Goal: Transaction & Acquisition: Purchase product/service

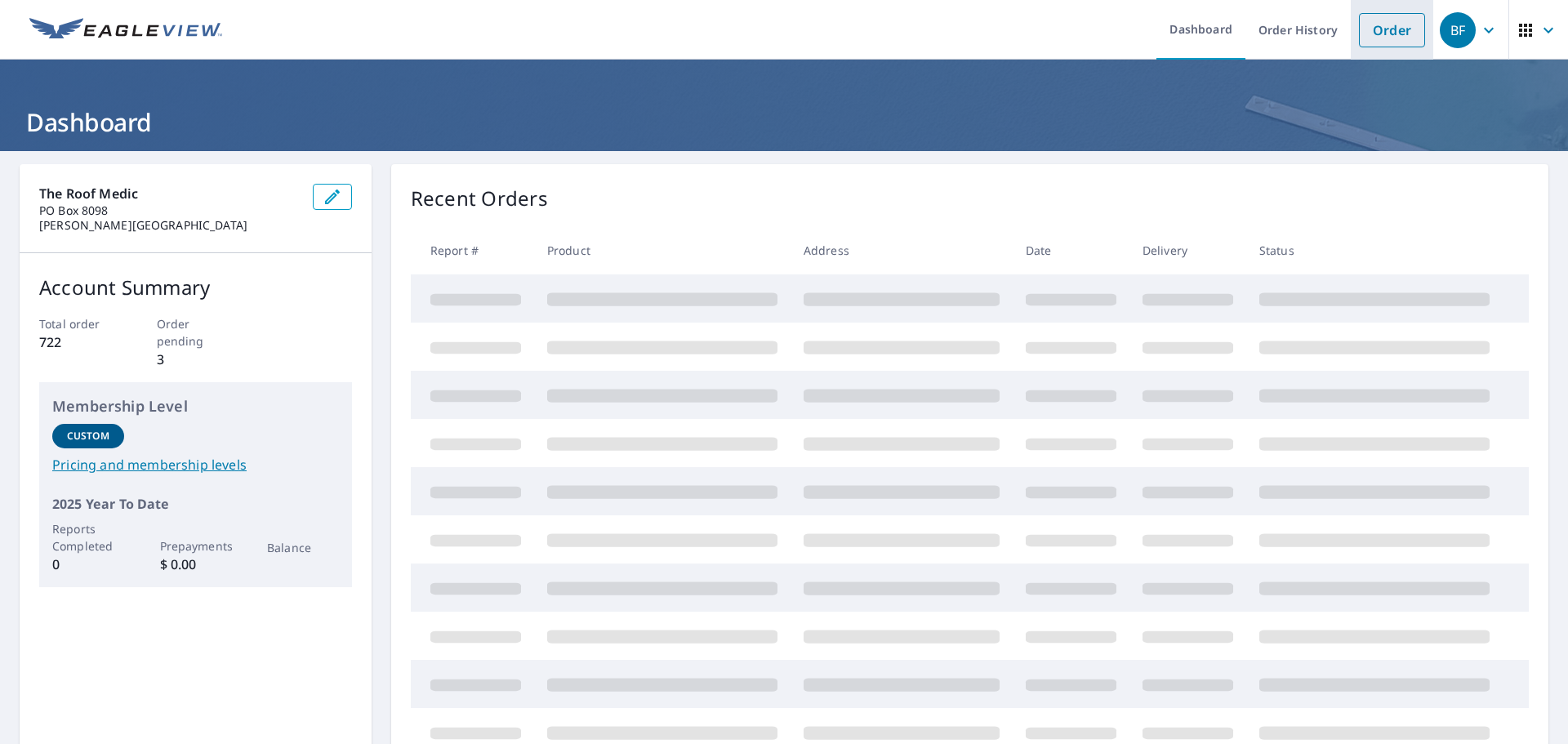
click at [1368, 29] on link "Order" at bounding box center [1391, 30] width 66 height 34
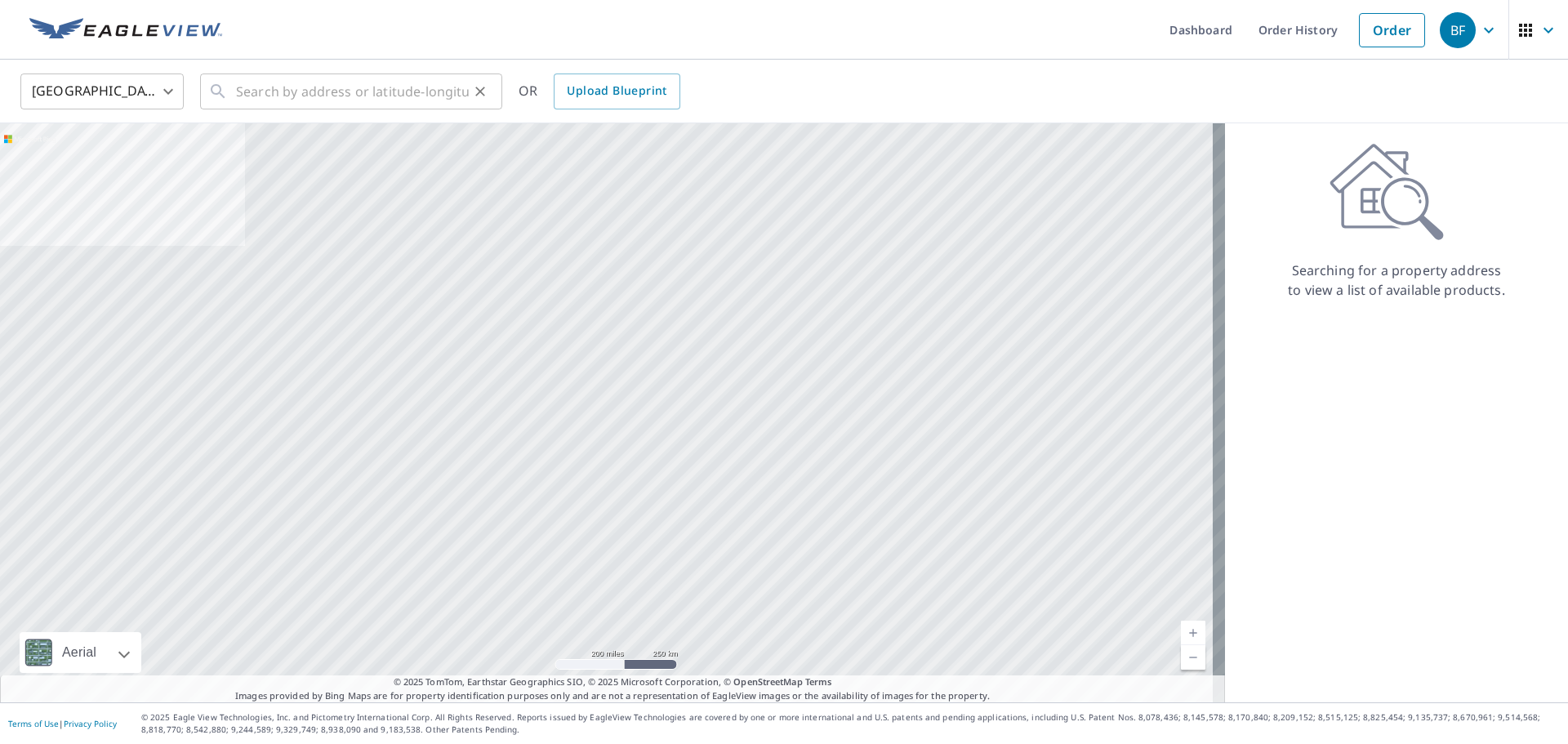
click at [227, 99] on icon at bounding box center [218, 91] width 20 height 20
drag, startPoint x: 227, startPoint y: 100, endPoint x: 362, endPoint y: 74, distance: 137.5
click at [362, 74] on input "text" at bounding box center [352, 91] width 233 height 46
paste input "[STREET_ADDRESS][PERSON_NAME]"
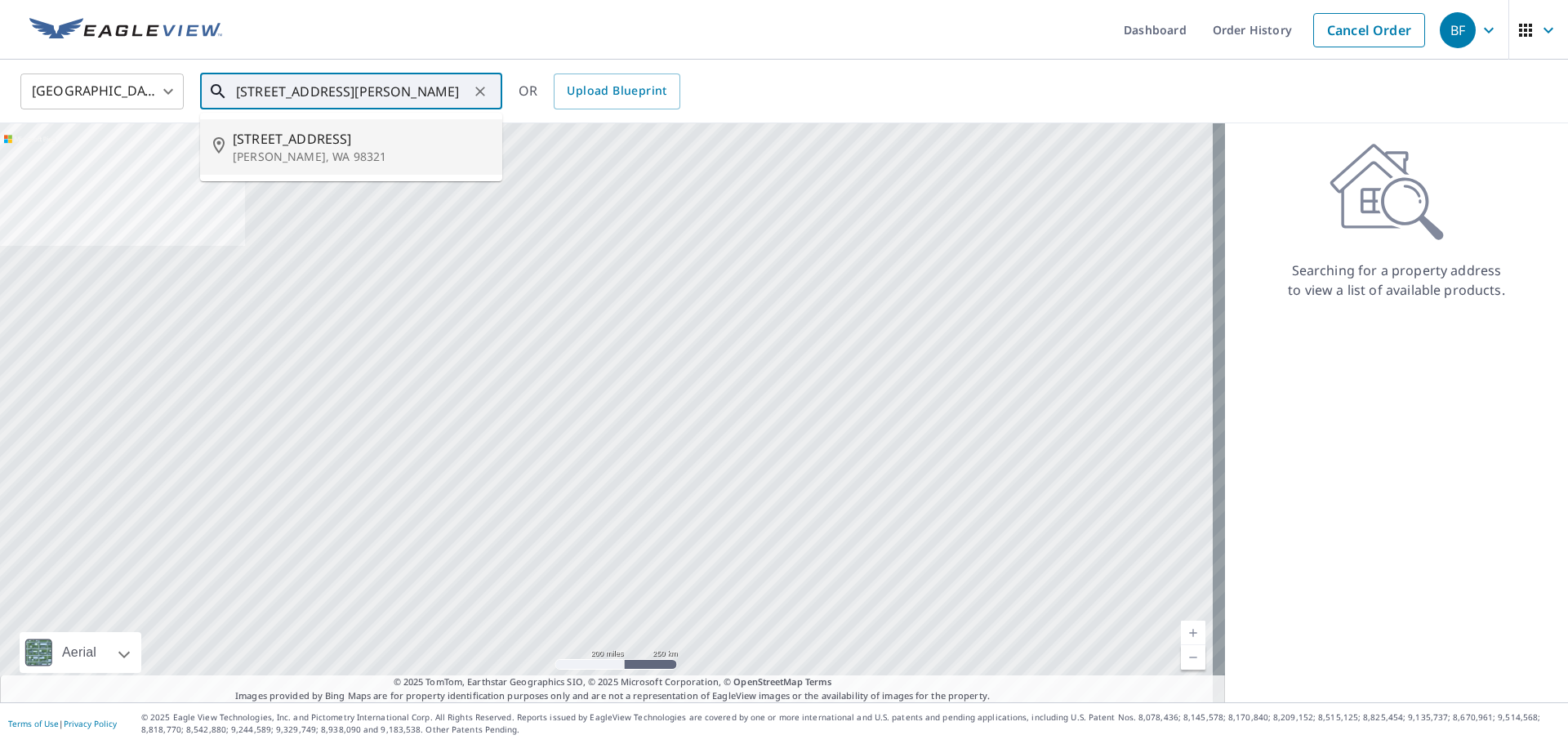
click at [296, 144] on span "[STREET_ADDRESS]" at bounding box center [361, 138] width 256 height 20
type input "[STREET_ADDRESS][PERSON_NAME]"
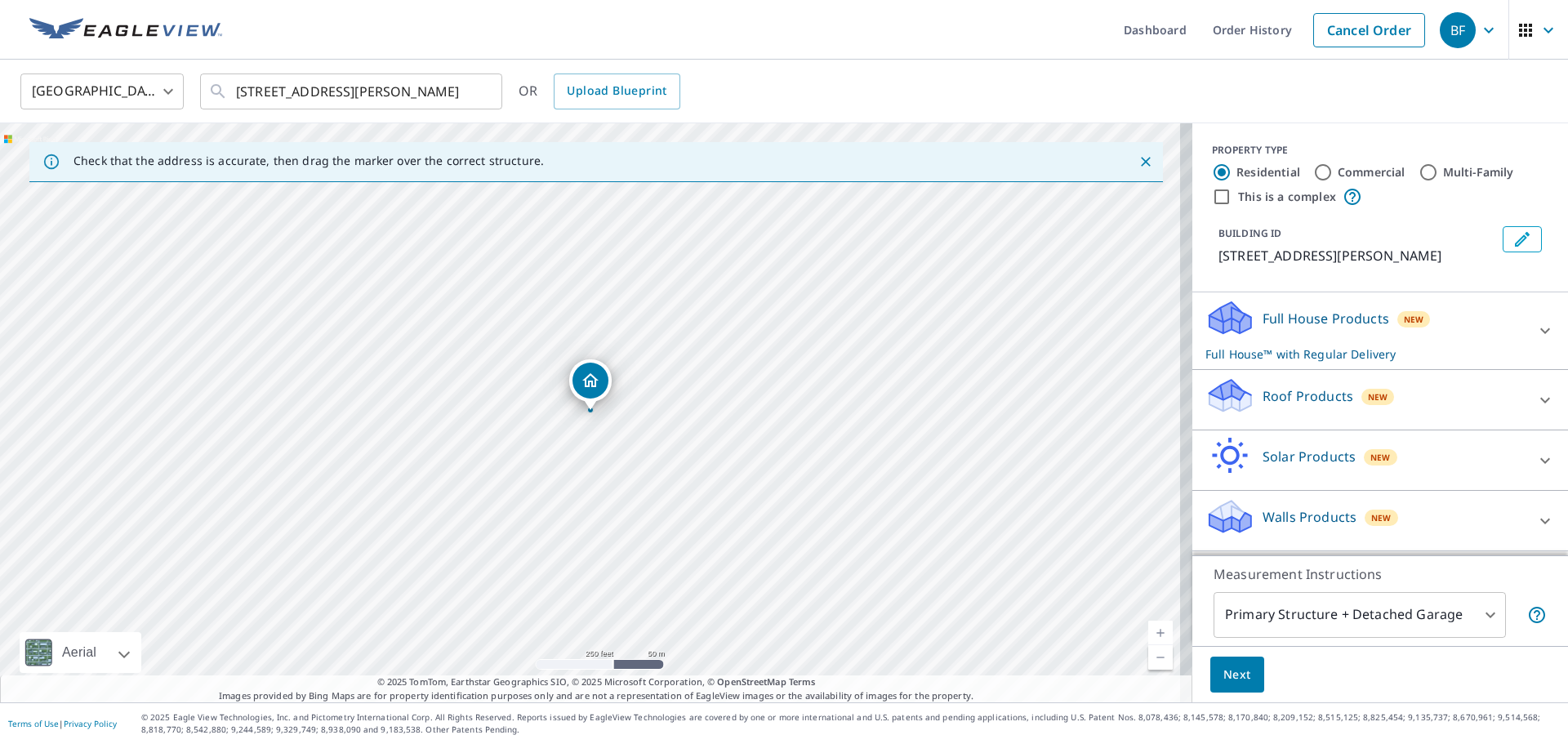
click at [1232, 401] on icon at bounding box center [1230, 401] width 42 height 20
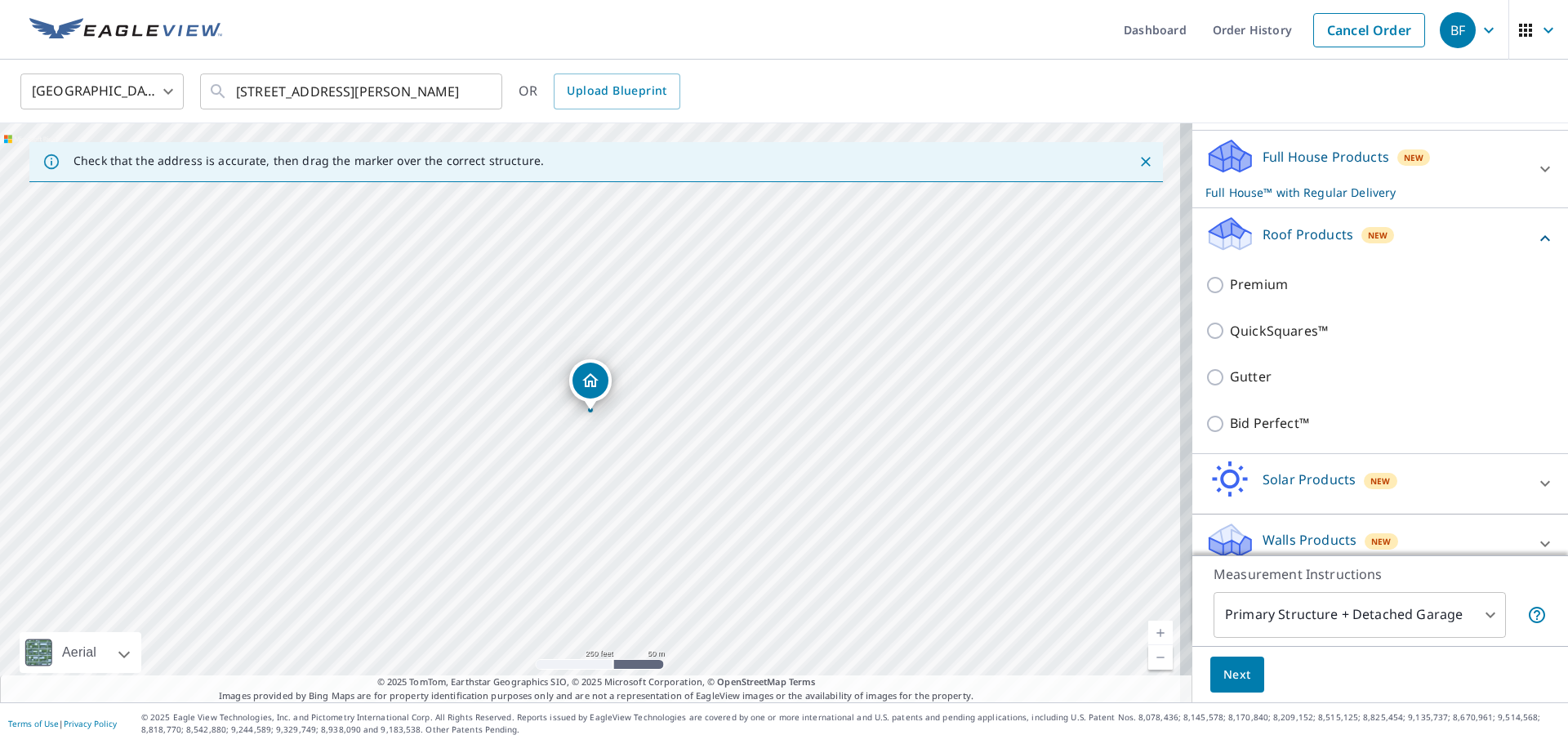
scroll to position [163, 0]
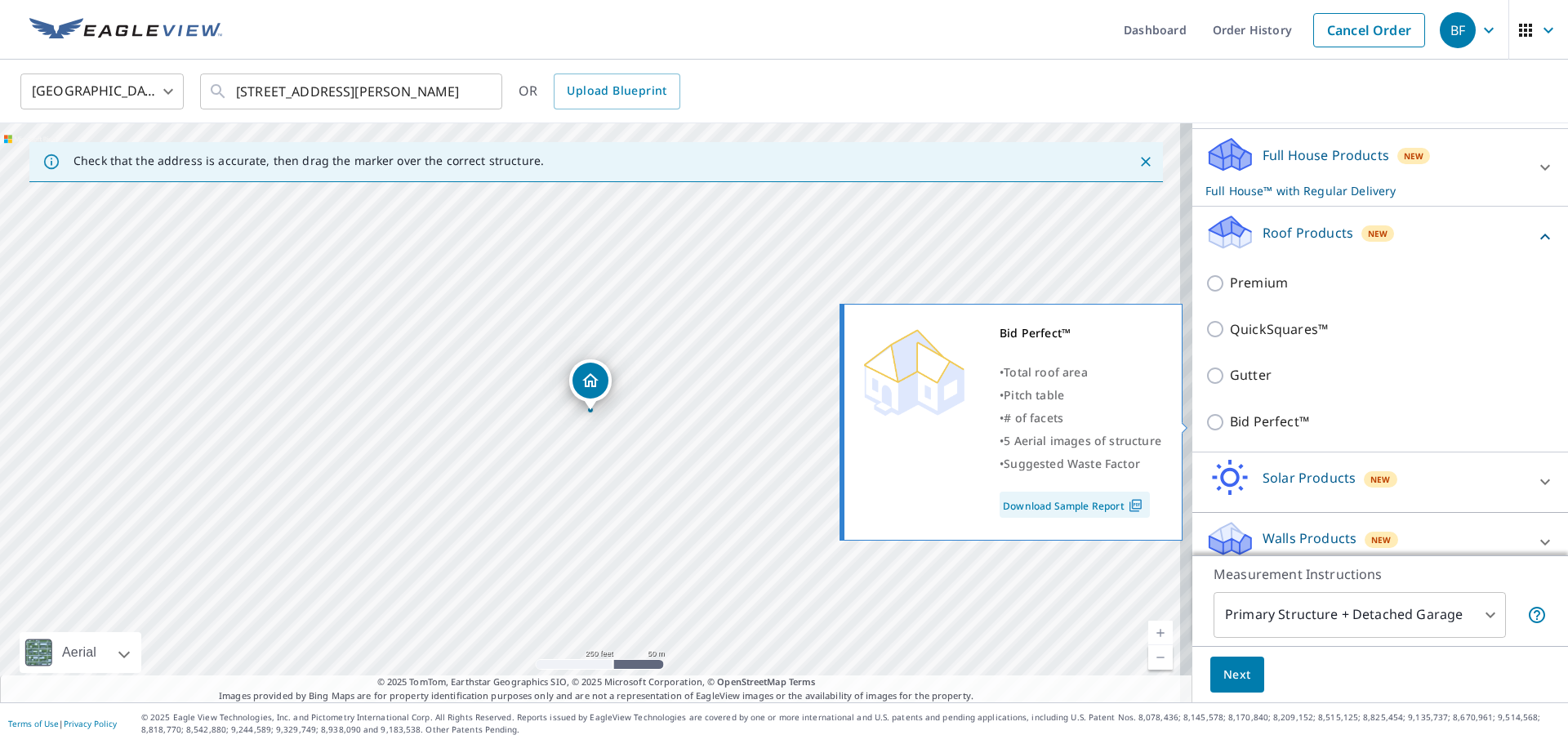
click at [1207, 420] on input "Bid Perfect™" at bounding box center [1217, 422] width 25 height 20
checkbox input "true"
checkbox input "false"
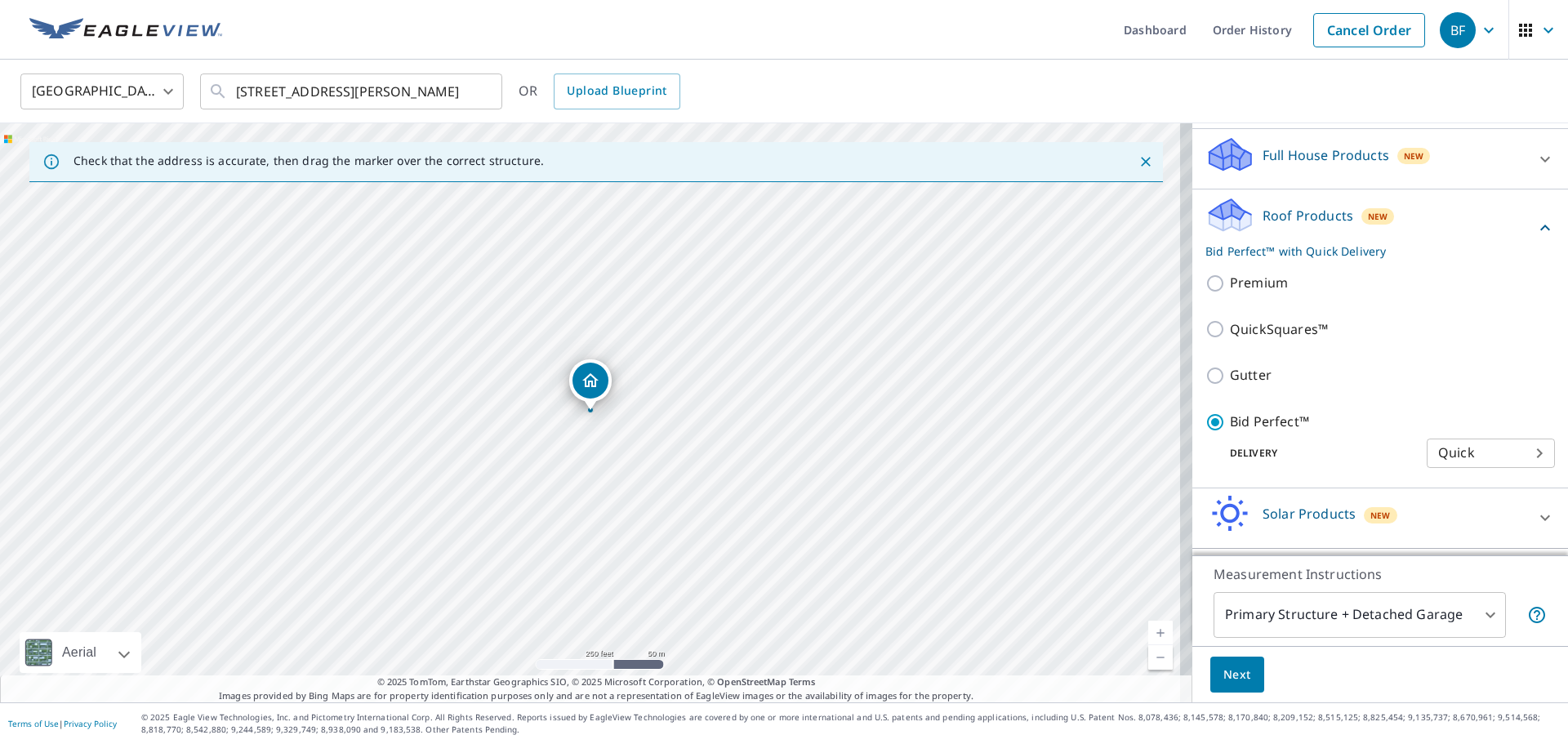
click at [1228, 677] on span "Next" at bounding box center [1237, 675] width 28 height 21
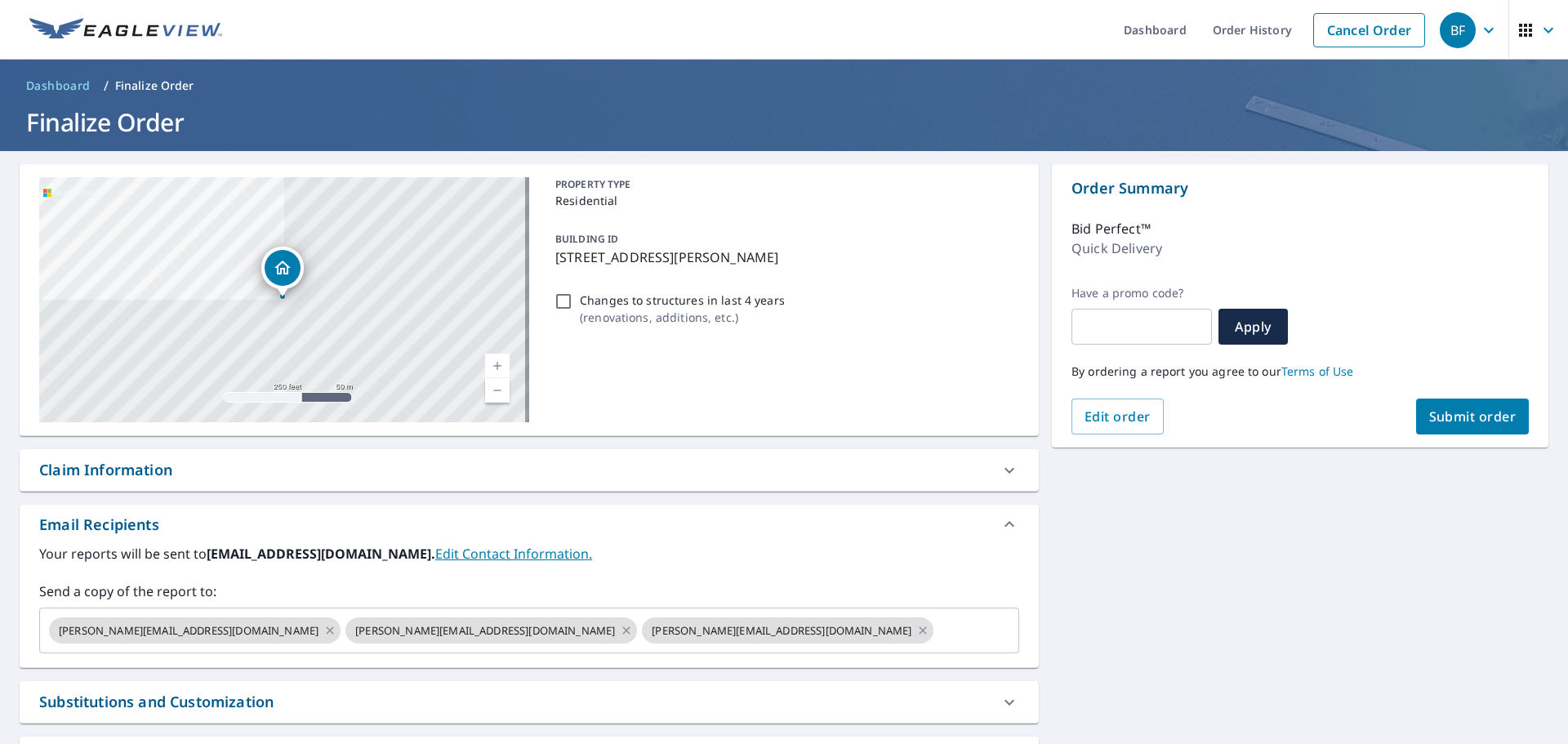
click at [1487, 413] on span "Submit order" at bounding box center [1472, 416] width 87 height 18
checkbox input "true"
